Goal: Task Accomplishment & Management: Use online tool/utility

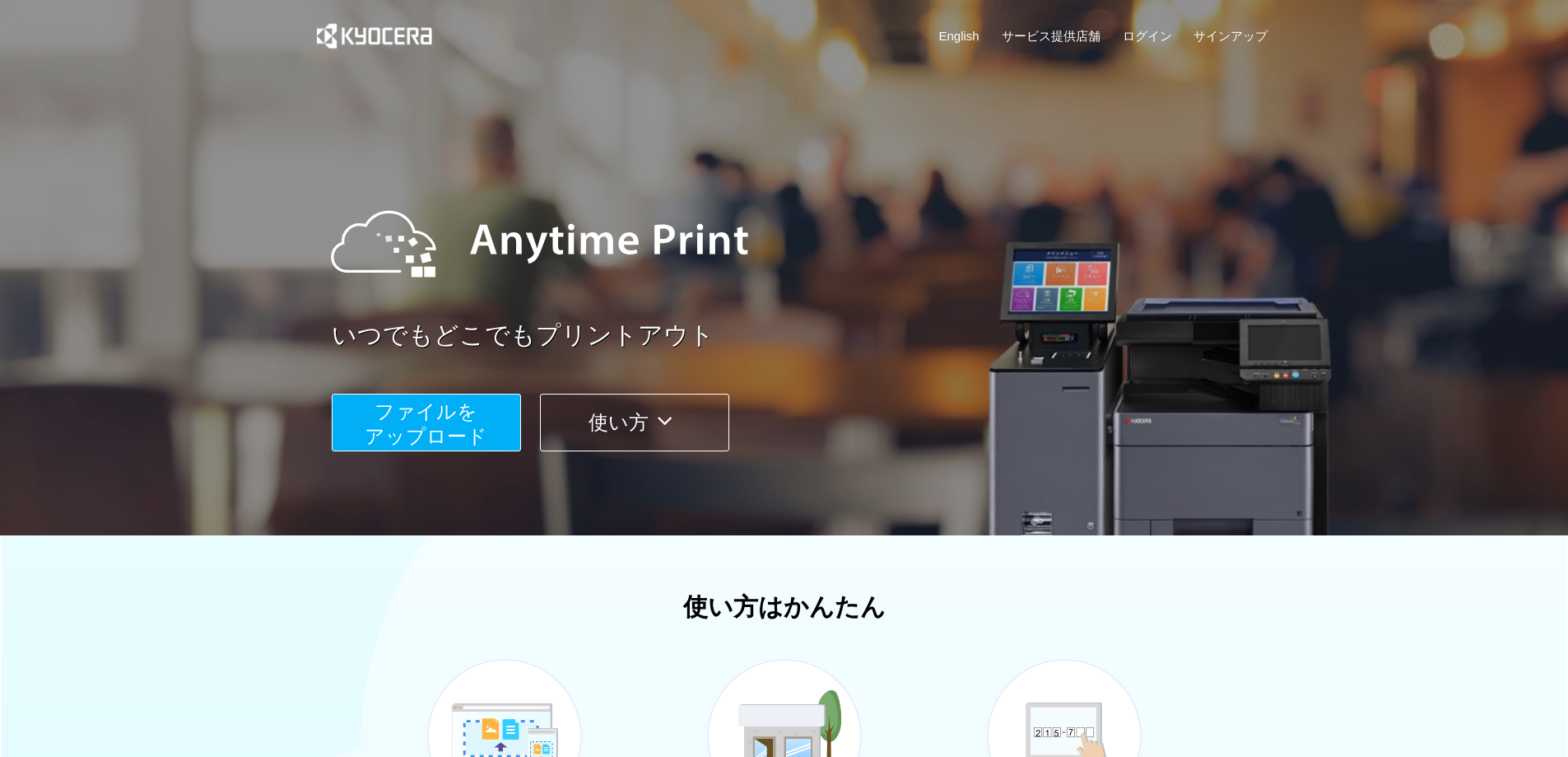
click at [477, 433] on span "ファイルを ​​アップロード" at bounding box center [425, 423] width 122 height 47
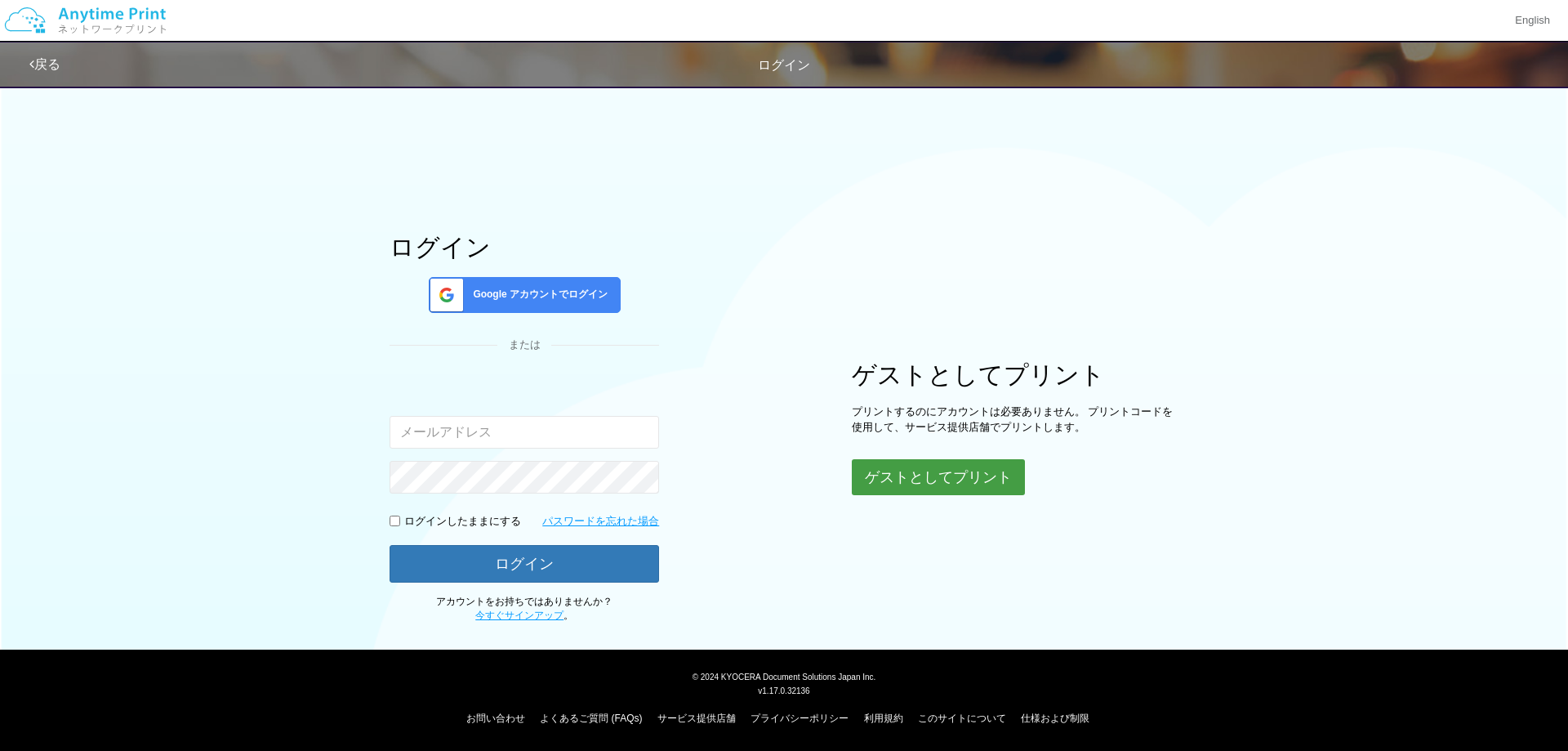
click at [922, 474] on button "ゲストとしてプリント" at bounding box center [938, 476] width 173 height 36
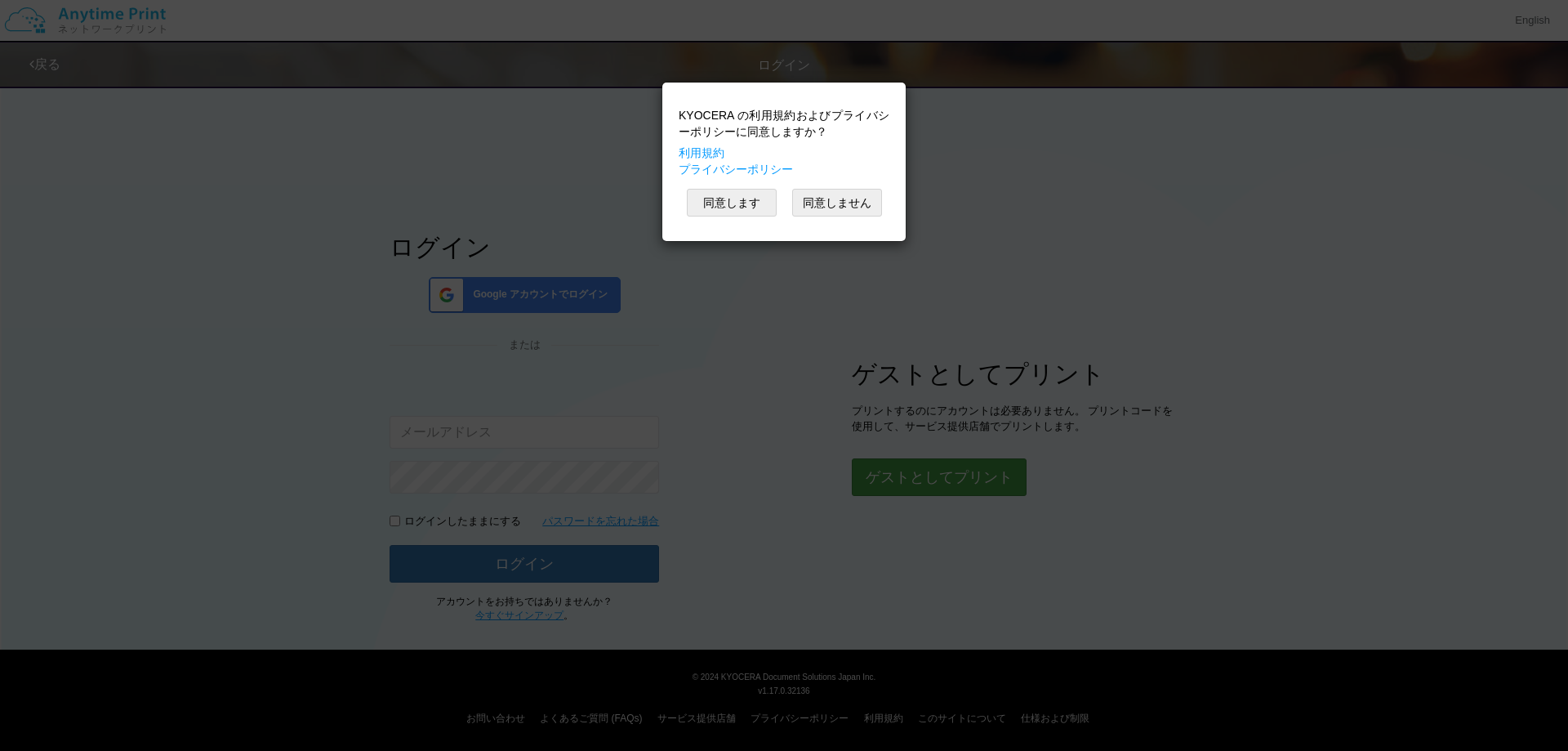
click at [909, 473] on div "KYOCERA の利用規約およびプライバシーポリシーに同意しますか？ 利用規約 プライバシーポリシー 同意します 同意しません" at bounding box center [784, 375] width 1568 height 751
click at [728, 211] on button "同意します" at bounding box center [732, 203] width 90 height 28
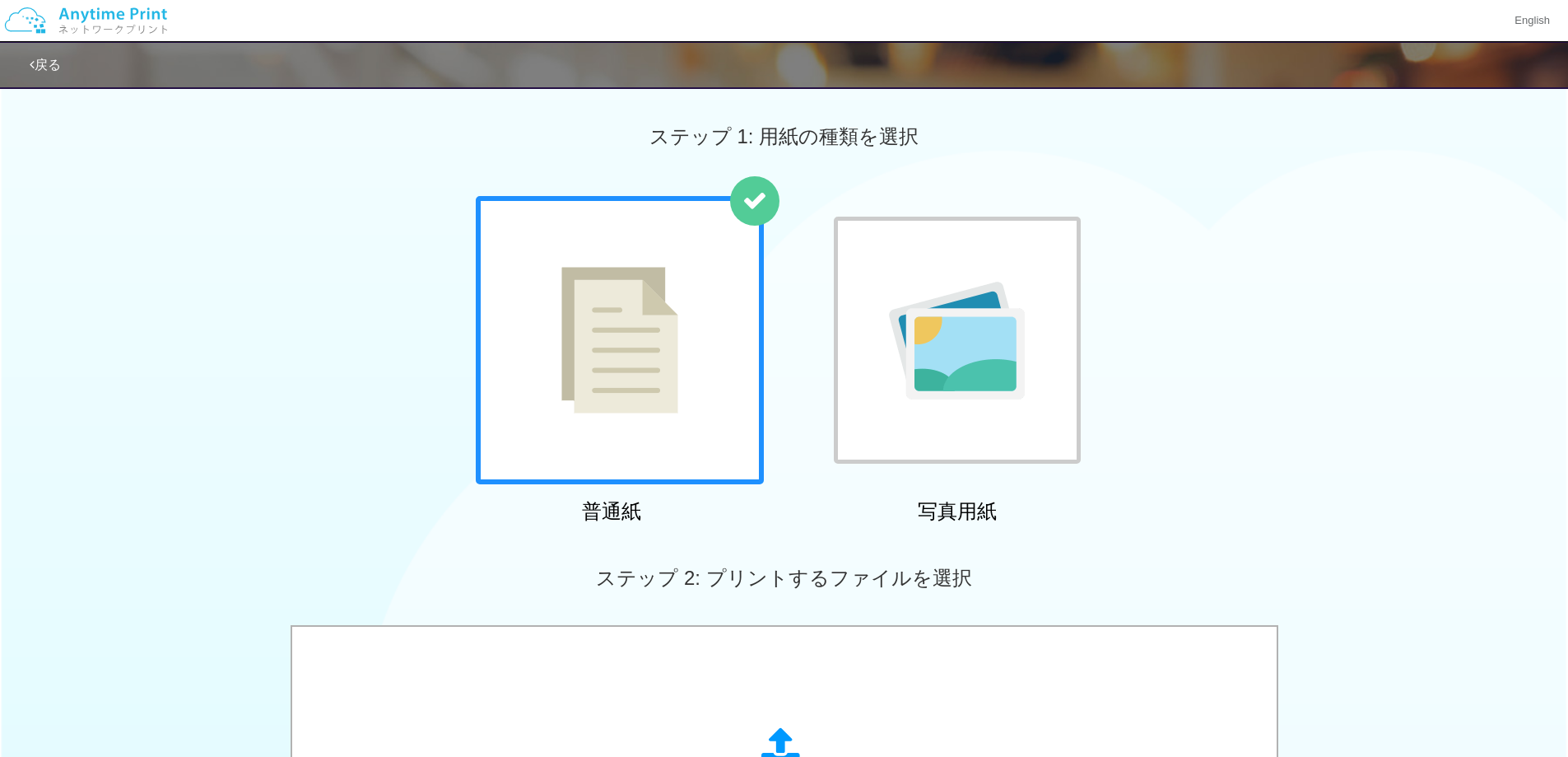
click at [854, 303] on div at bounding box center [957, 340] width 247 height 247
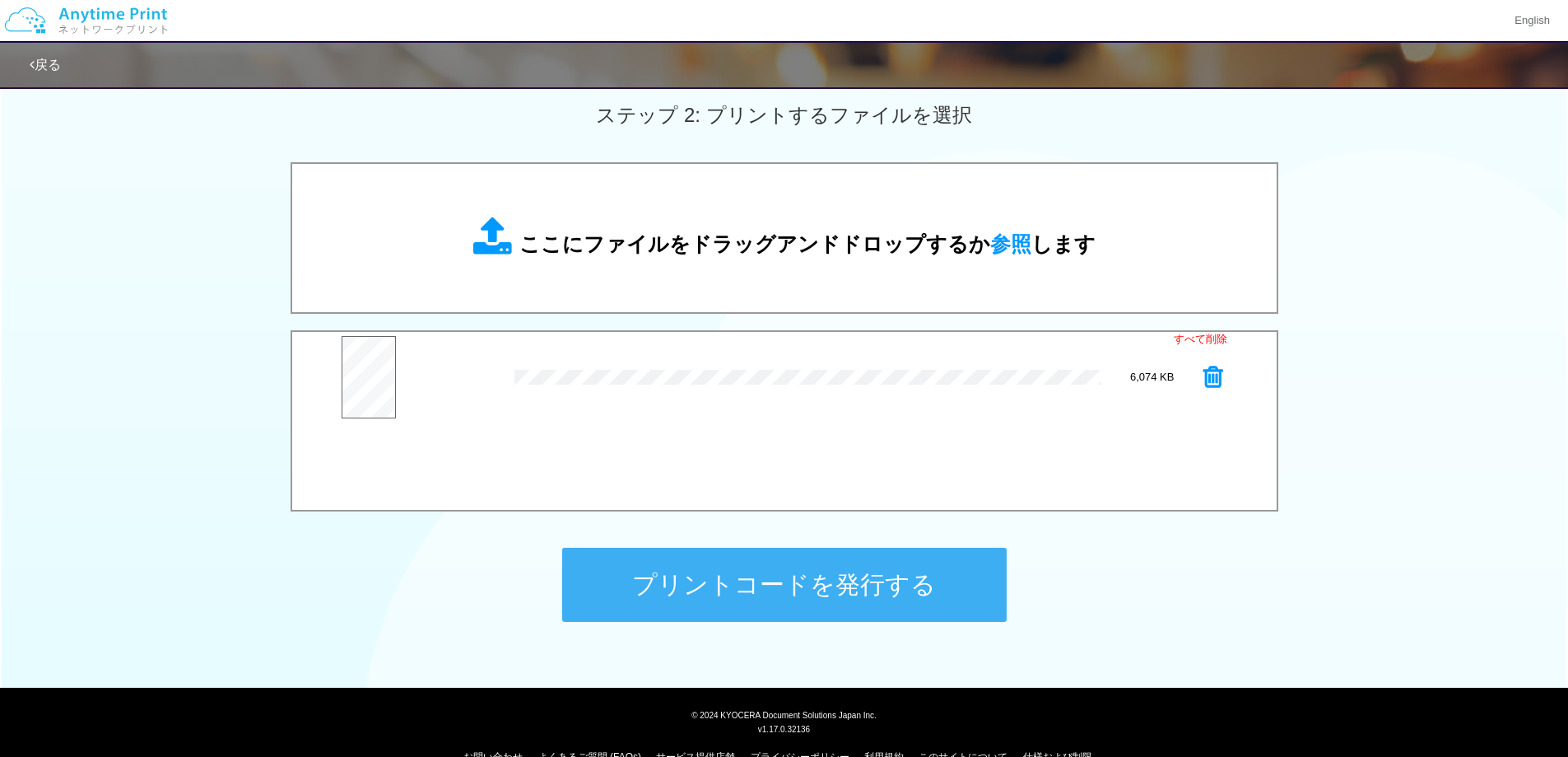
scroll to position [495, 0]
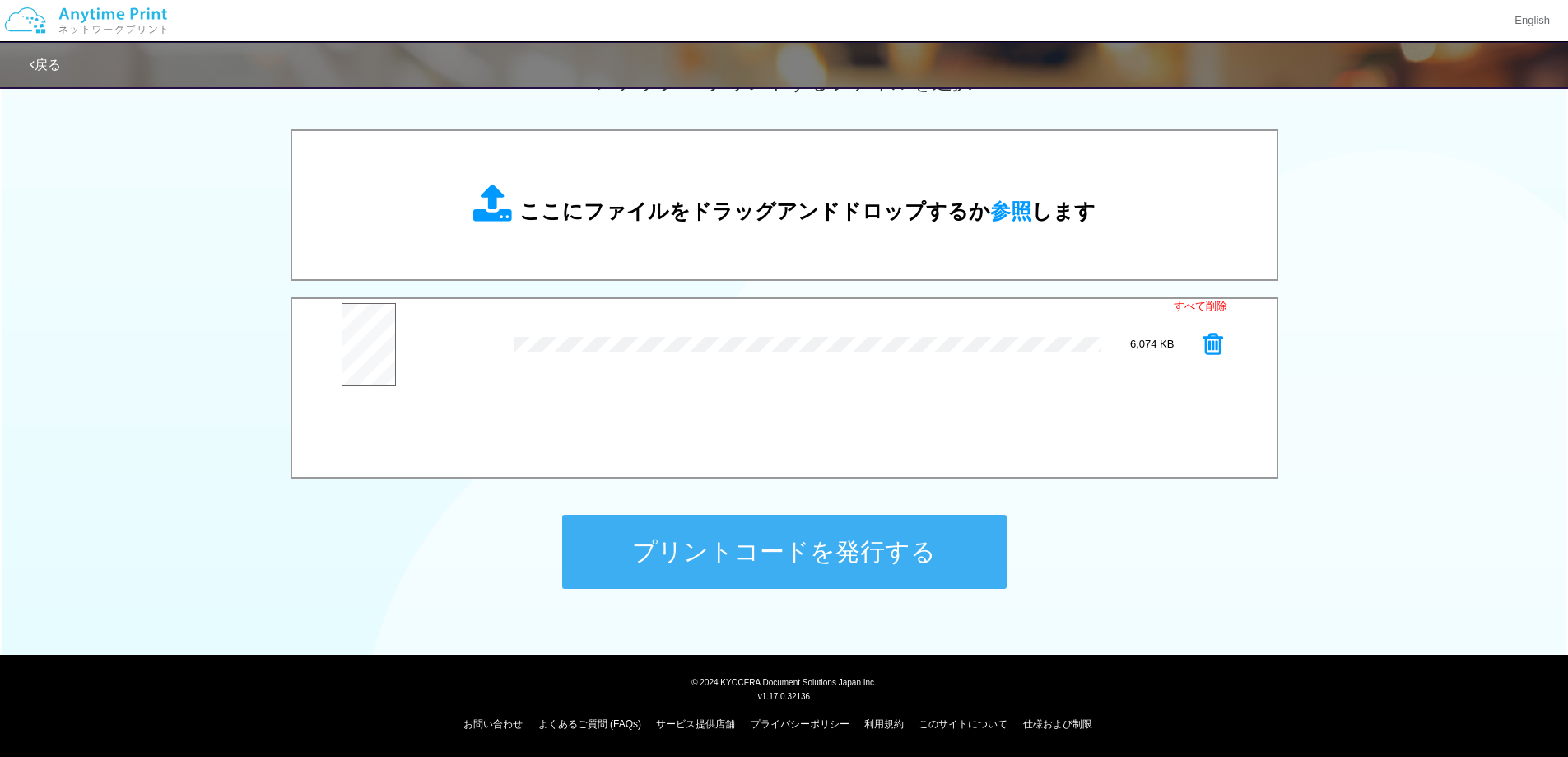
click at [793, 560] on button "プリントコードを発行する" at bounding box center [784, 552] width 444 height 74
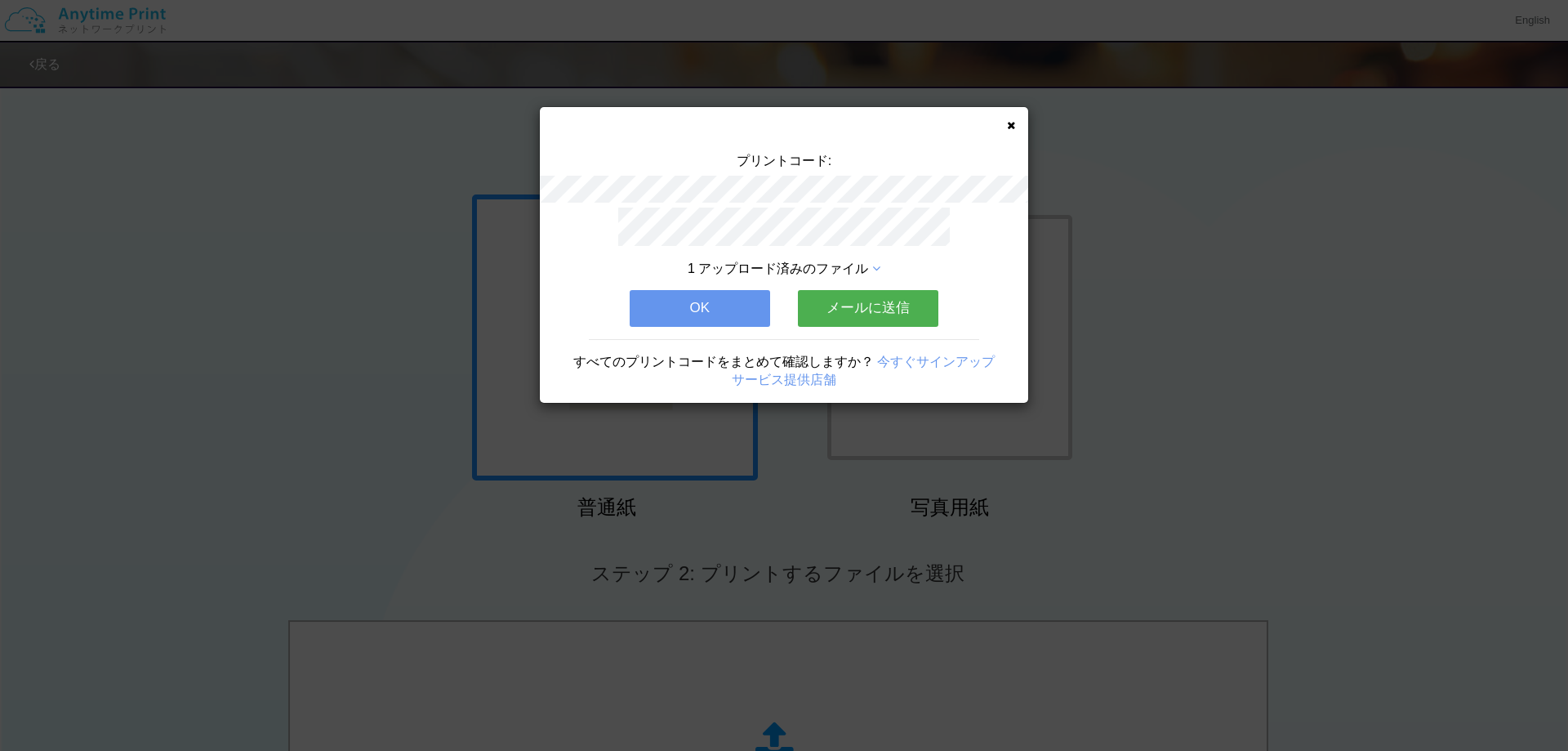
click at [690, 292] on button "OK" at bounding box center [699, 308] width 141 height 36
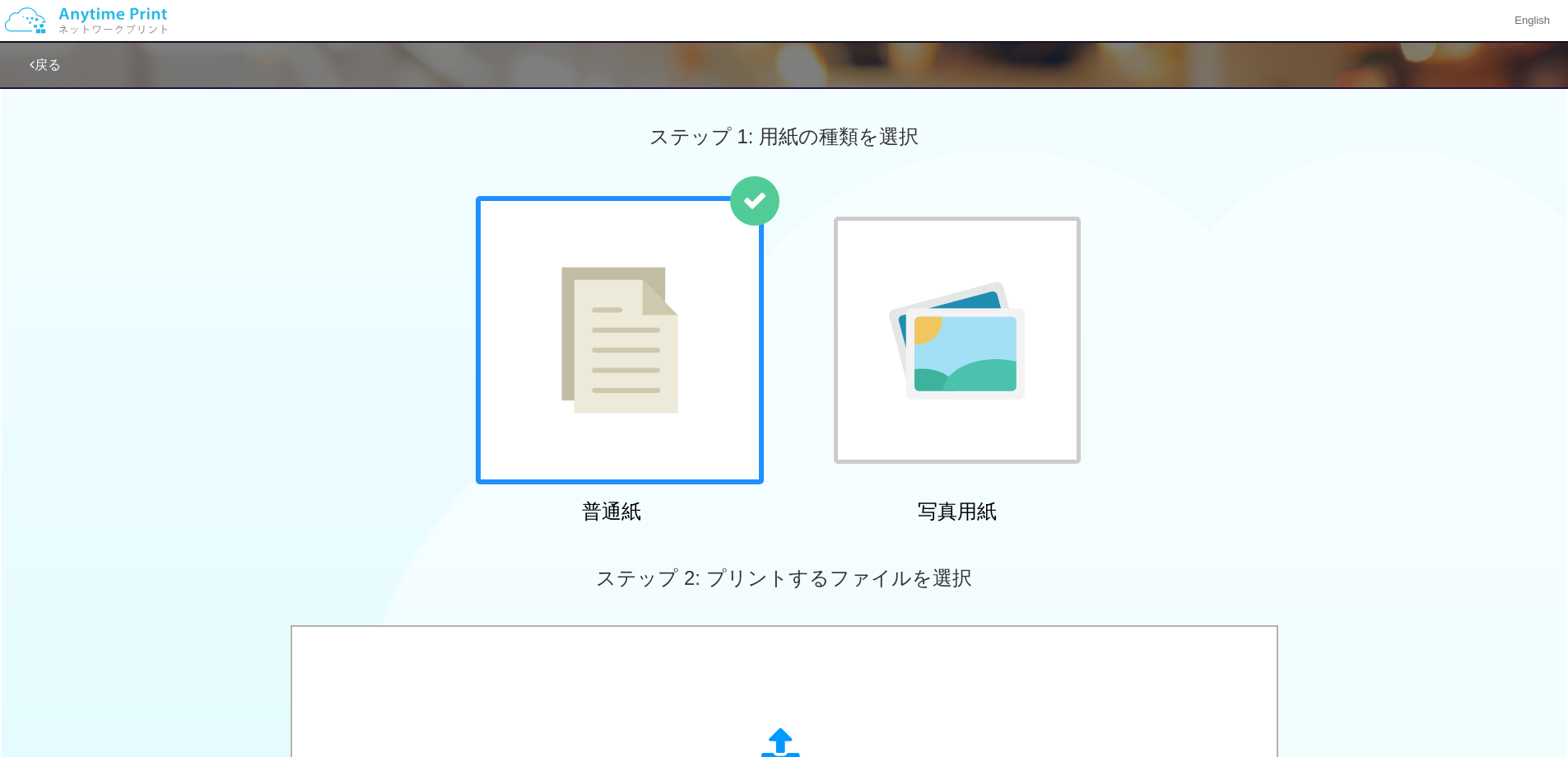
click at [851, 386] on div at bounding box center [957, 340] width 247 height 247
